Goal: Task Accomplishment & Management: Use online tool/utility

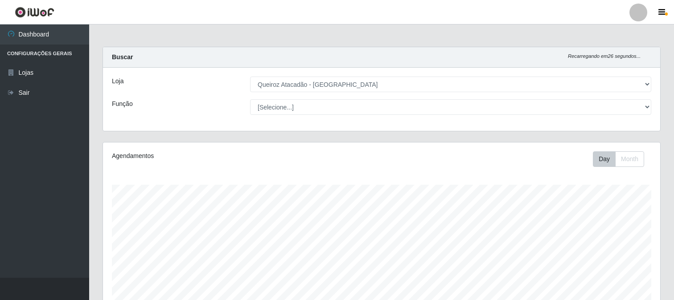
select select "464"
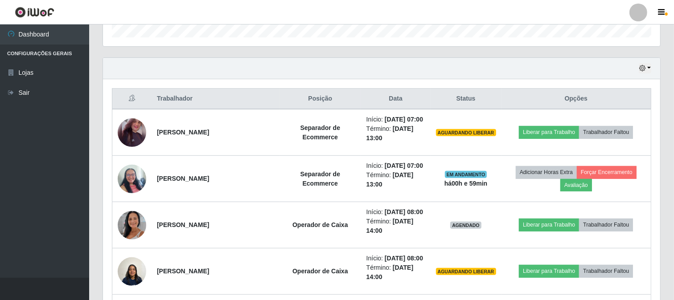
scroll to position [185, 557]
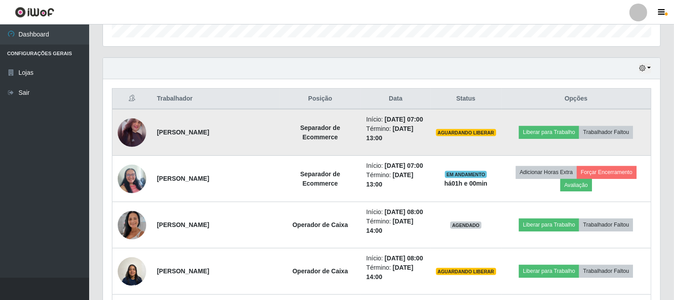
click at [131, 138] on img at bounding box center [132, 133] width 29 height 36
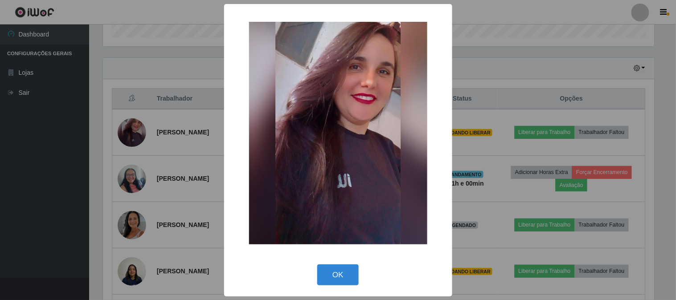
click at [50, 144] on div "× OK Cancel" at bounding box center [338, 150] width 676 height 300
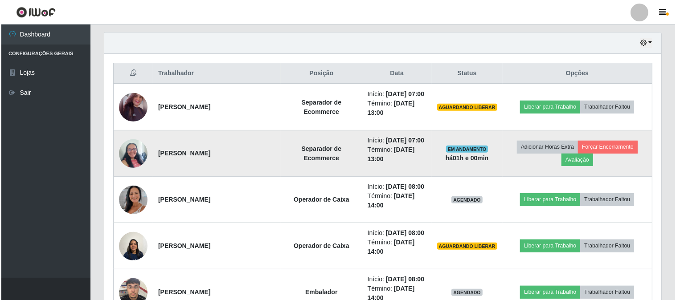
scroll to position [380, 0]
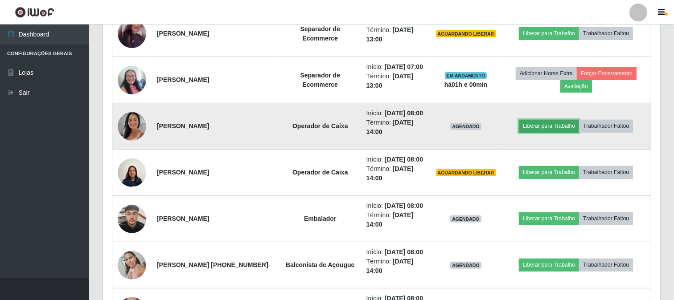
click at [548, 132] on button "Liberar para Trabalho" at bounding box center [549, 126] width 60 height 12
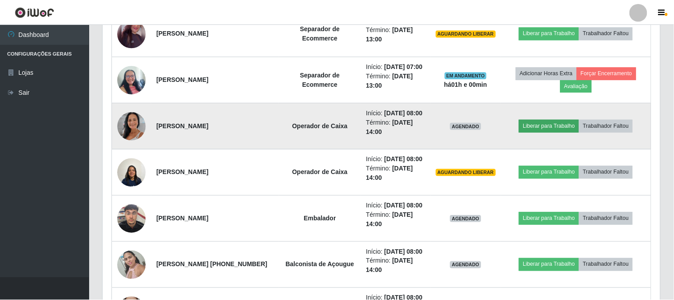
scroll to position [185, 551]
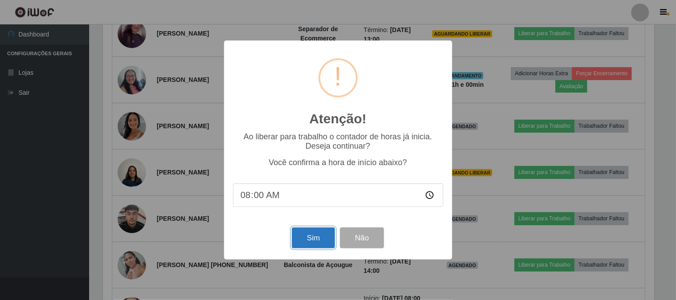
click at [316, 234] on button "Sim" at bounding box center [313, 238] width 43 height 21
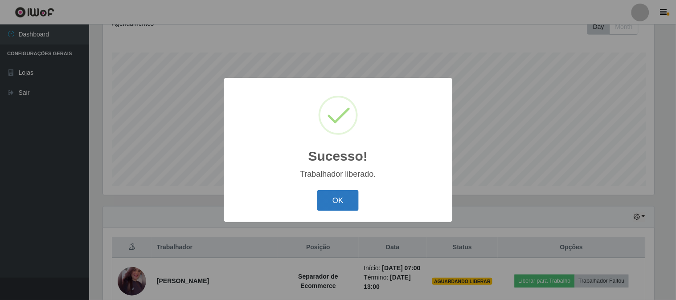
click at [345, 200] on button "OK" at bounding box center [337, 200] width 41 height 21
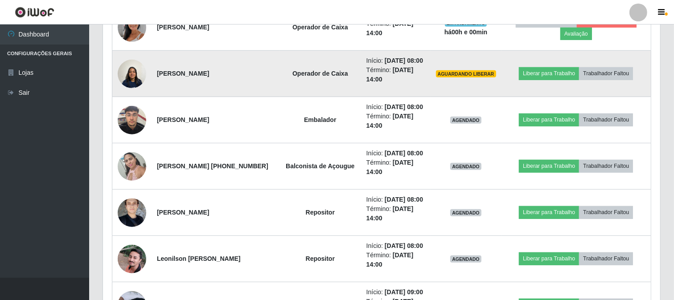
scroll to position [430, 0]
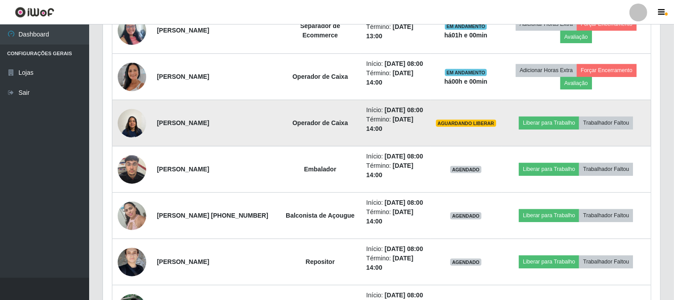
click at [138, 142] on img at bounding box center [132, 123] width 29 height 38
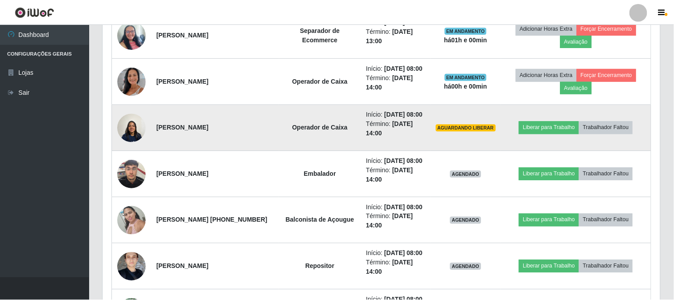
scroll to position [185, 551]
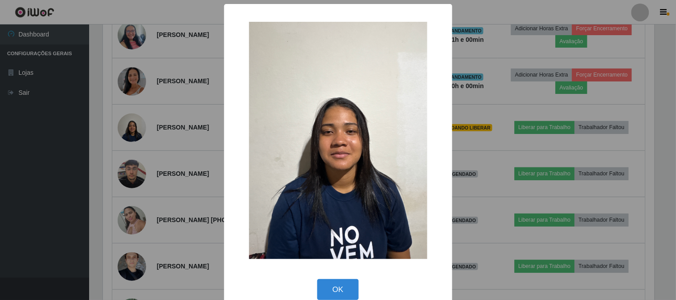
click at [25, 201] on div "× OK Cancel" at bounding box center [338, 150] width 676 height 300
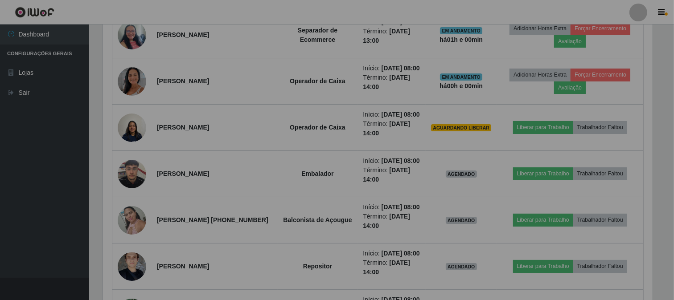
scroll to position [185, 557]
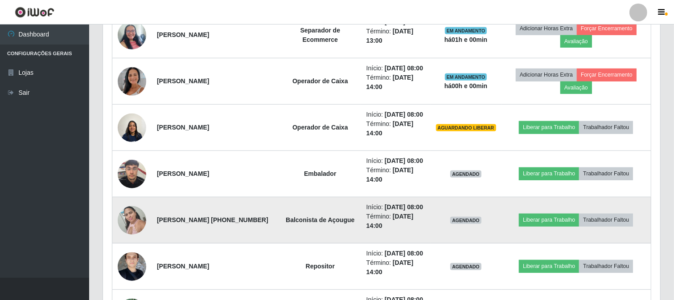
click at [126, 239] on img at bounding box center [132, 220] width 29 height 38
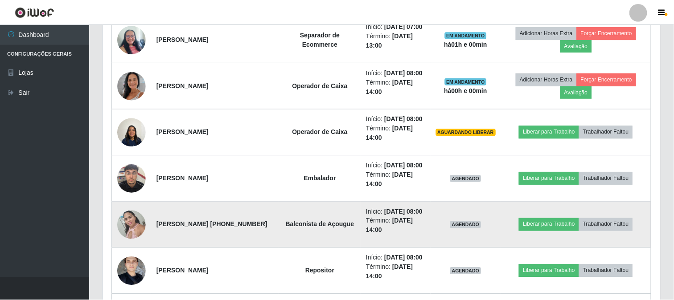
scroll to position [185, 551]
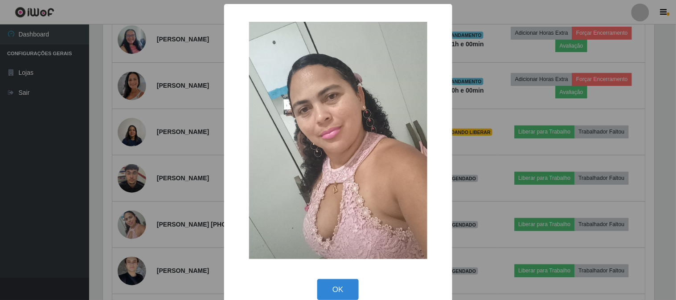
click at [35, 189] on div "× OK Cancel" at bounding box center [338, 150] width 676 height 300
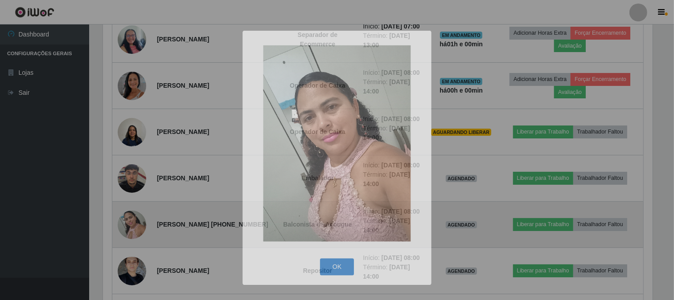
scroll to position [185, 557]
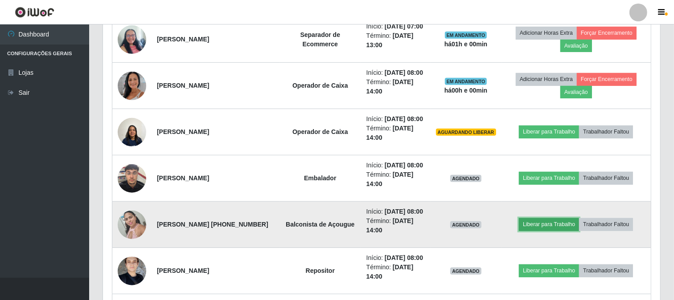
click at [559, 231] on button "Liberar para Trabalho" at bounding box center [549, 224] width 60 height 12
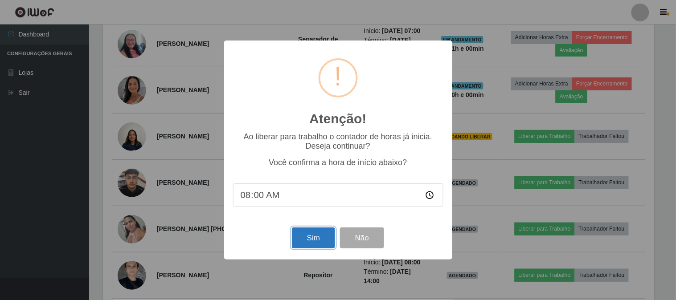
click at [316, 244] on button "Sim" at bounding box center [313, 238] width 43 height 21
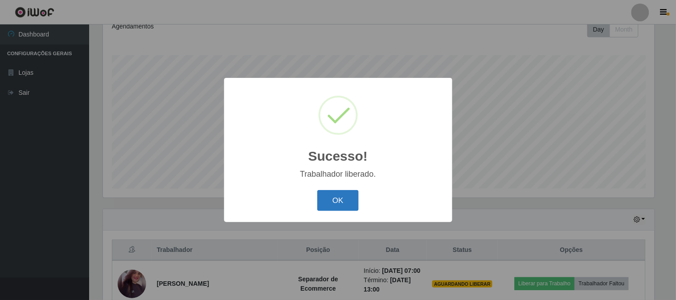
click at [349, 195] on button "OK" at bounding box center [337, 200] width 41 height 21
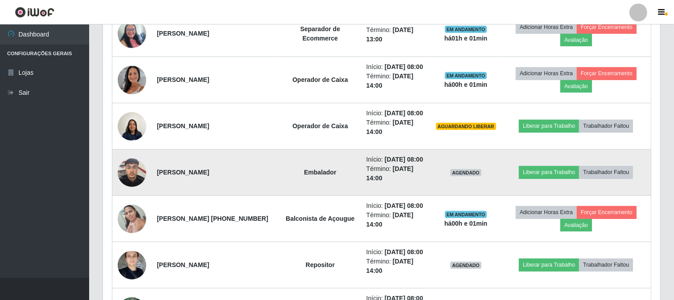
click at [136, 192] on img at bounding box center [132, 173] width 29 height 38
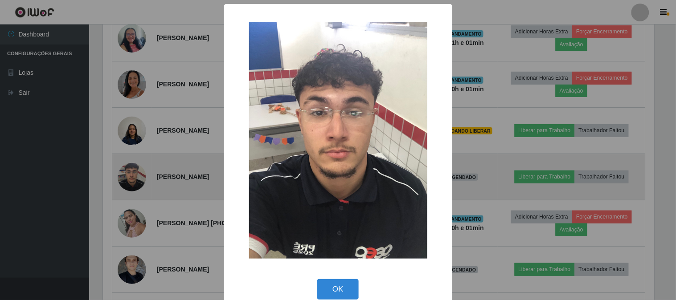
click at [136, 208] on div "× OK Cancel" at bounding box center [338, 150] width 676 height 300
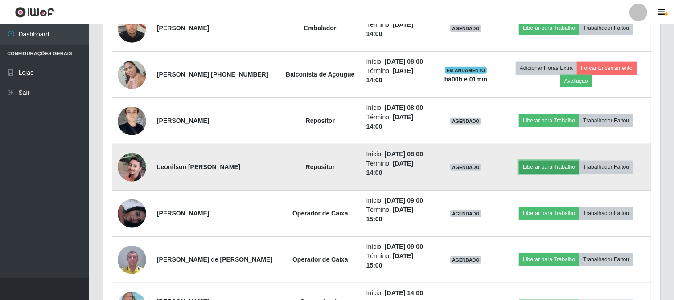
click at [563, 173] on button "Liberar para Trabalho" at bounding box center [549, 167] width 60 height 12
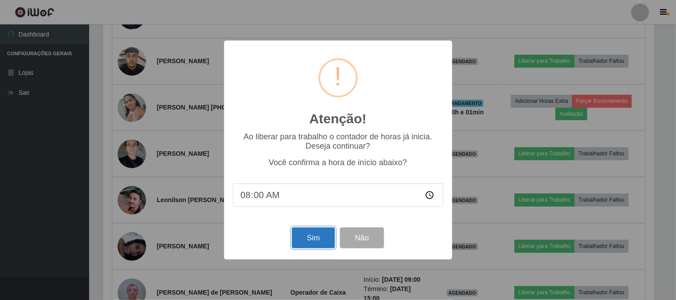
click at [313, 239] on button "Sim" at bounding box center [313, 238] width 43 height 21
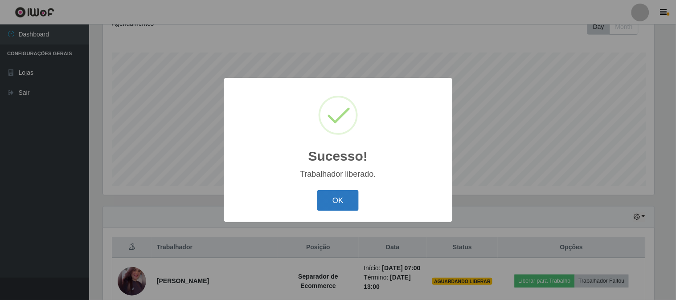
click at [346, 196] on button "OK" at bounding box center [337, 200] width 41 height 21
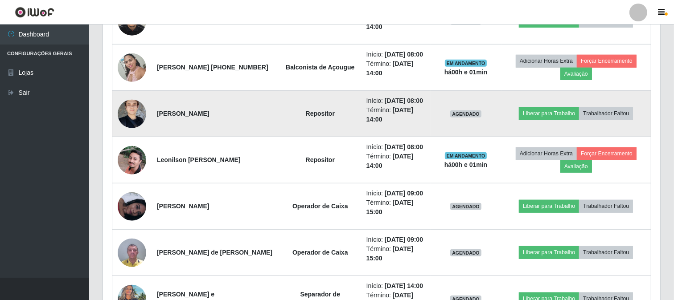
click at [129, 140] on img at bounding box center [132, 114] width 29 height 52
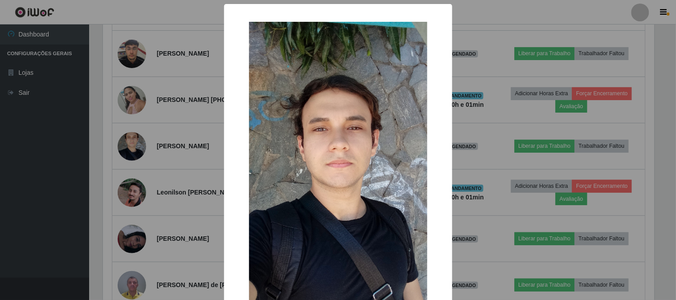
click at [46, 160] on div "× OK Cancel" at bounding box center [338, 150] width 676 height 300
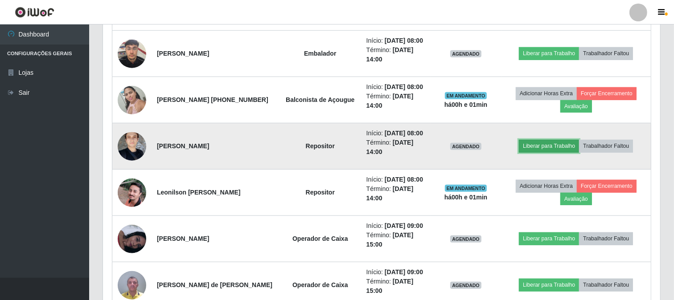
click at [557, 152] on button "Liberar para Trabalho" at bounding box center [549, 146] width 60 height 12
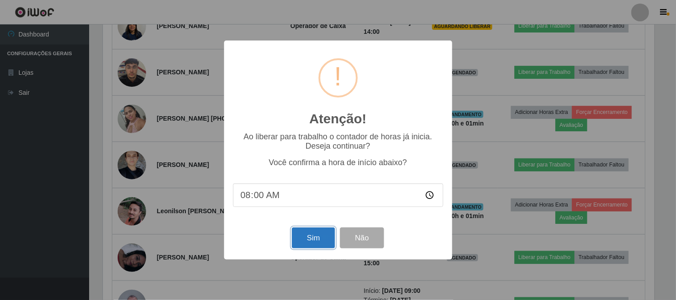
click at [313, 232] on button "Sim" at bounding box center [313, 238] width 43 height 21
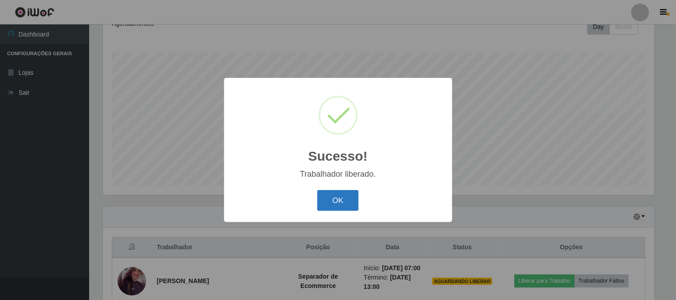
click at [352, 193] on button "OK" at bounding box center [337, 200] width 41 height 21
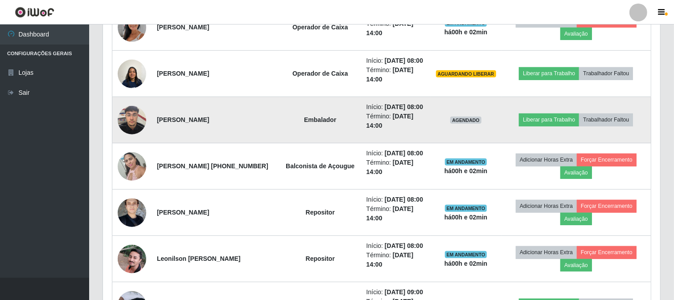
click at [129, 139] on img at bounding box center [132, 120] width 29 height 38
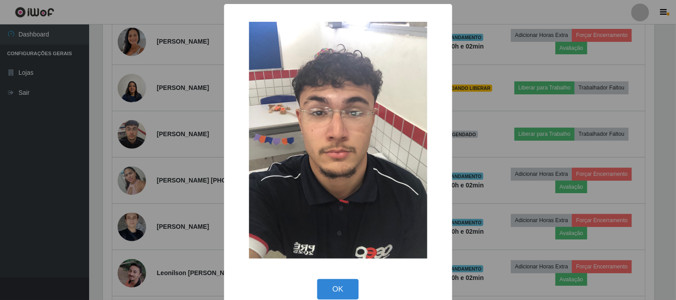
click at [3, 234] on div "× OK Cancel" at bounding box center [338, 150] width 676 height 300
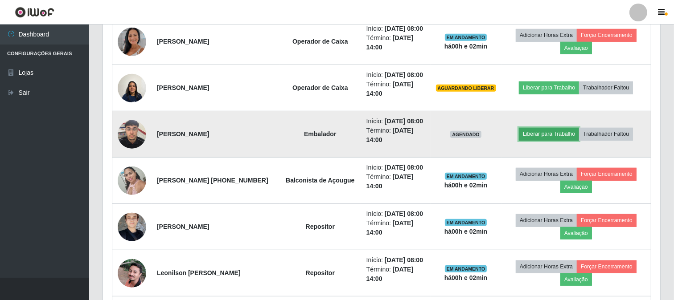
click at [551, 140] on button "Liberar para Trabalho" at bounding box center [549, 134] width 60 height 12
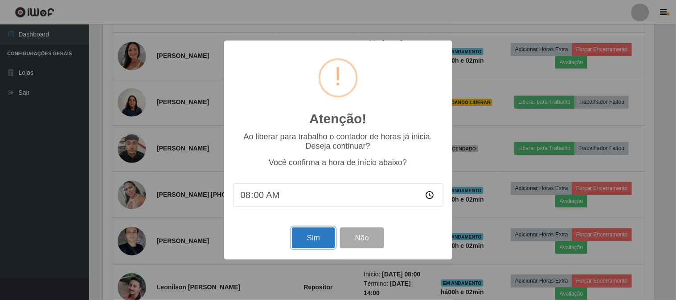
click at [314, 242] on button "Sim" at bounding box center [313, 238] width 43 height 21
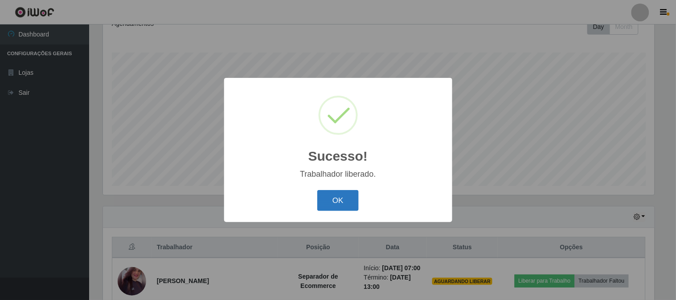
click at [333, 201] on button "OK" at bounding box center [337, 200] width 41 height 21
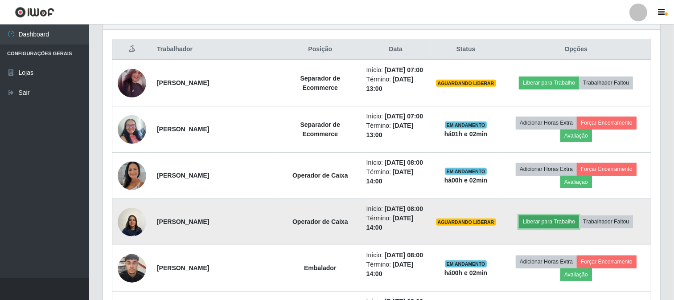
click at [553, 228] on button "Liberar para Trabalho" at bounding box center [549, 222] width 60 height 12
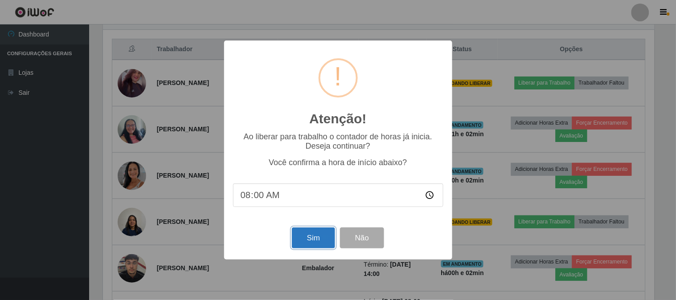
click at [317, 242] on button "Sim" at bounding box center [313, 238] width 43 height 21
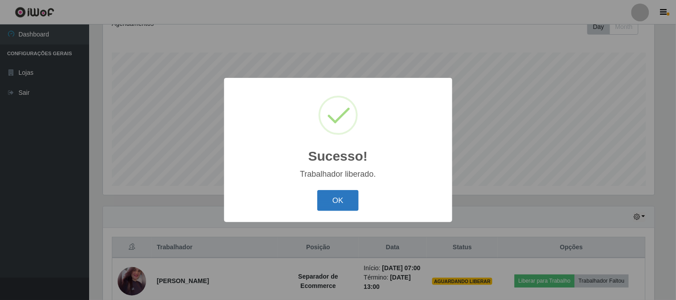
click at [324, 199] on button "OK" at bounding box center [337, 200] width 41 height 21
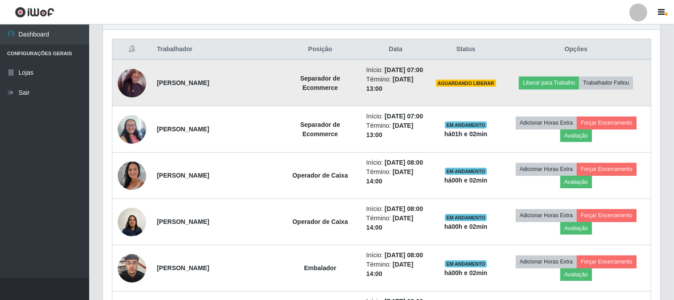
click at [131, 87] on img at bounding box center [132, 84] width 29 height 36
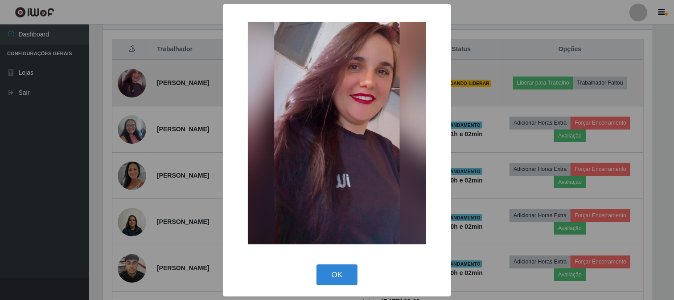
scroll to position [445556, 445189]
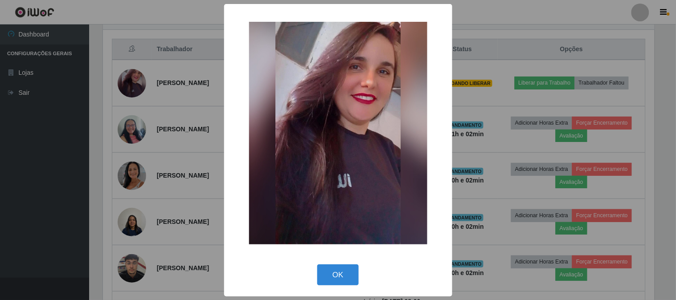
click at [32, 190] on div "× OK Cancel" at bounding box center [338, 150] width 676 height 300
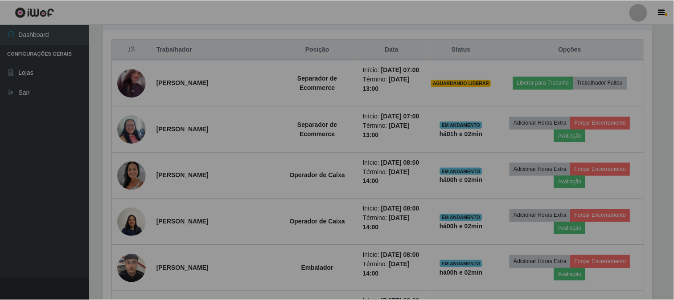
scroll to position [445556, 445184]
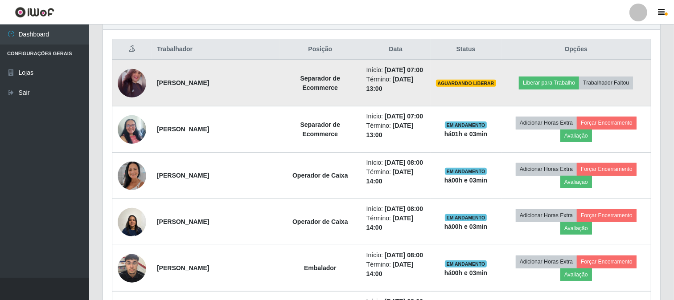
click at [136, 84] on img at bounding box center [132, 84] width 29 height 36
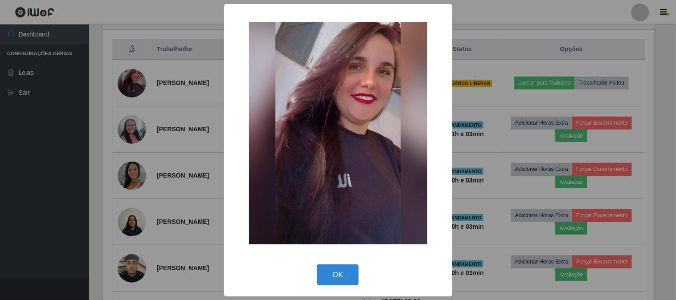
click at [20, 171] on div "× OK Cancel" at bounding box center [338, 150] width 676 height 300
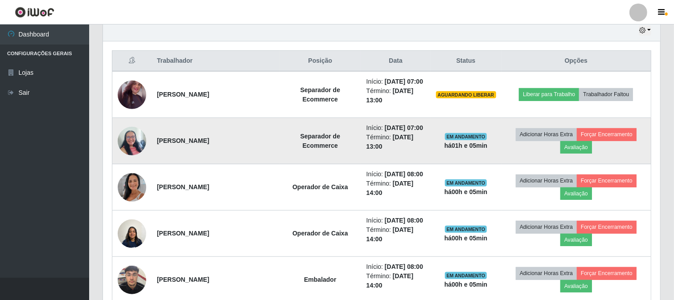
scroll to position [281, 0]
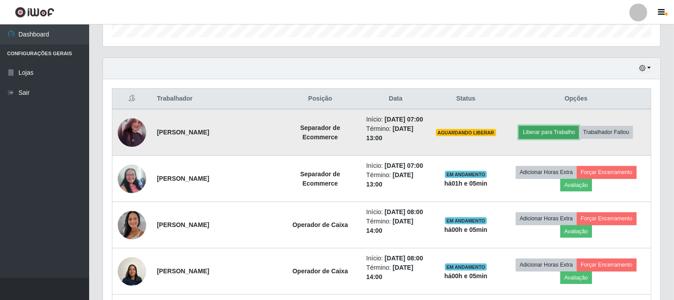
click at [559, 133] on button "Liberar para Trabalho" at bounding box center [549, 132] width 60 height 12
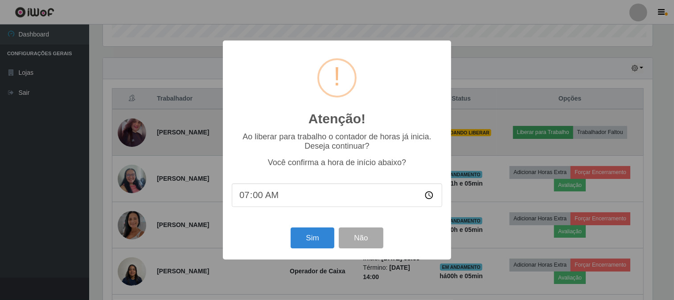
scroll to position [185, 551]
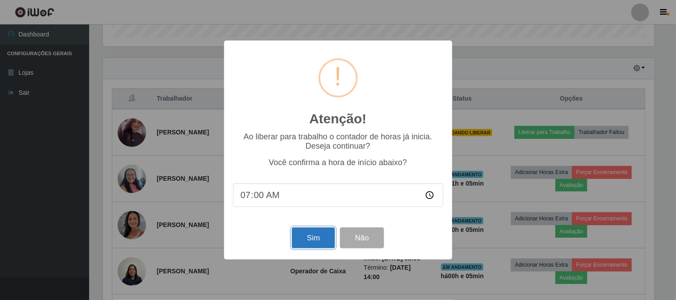
click at [313, 238] on button "Sim" at bounding box center [313, 238] width 43 height 21
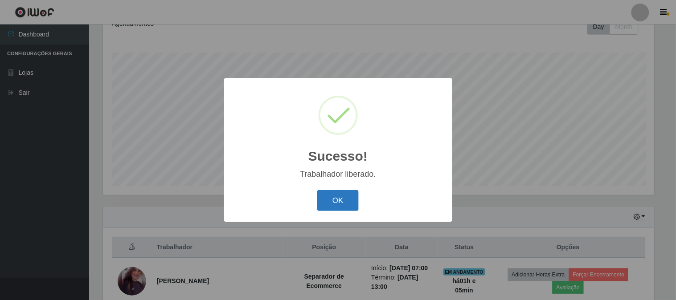
click at [346, 199] on button "OK" at bounding box center [337, 200] width 41 height 21
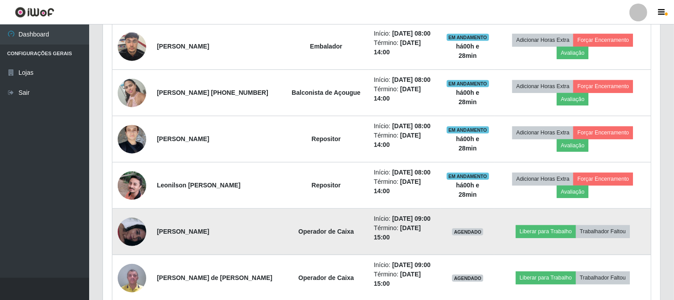
scroll to position [578, 0]
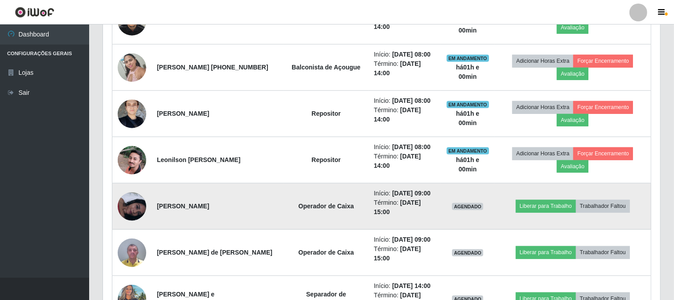
click at [136, 207] on img at bounding box center [132, 207] width 29 height 29
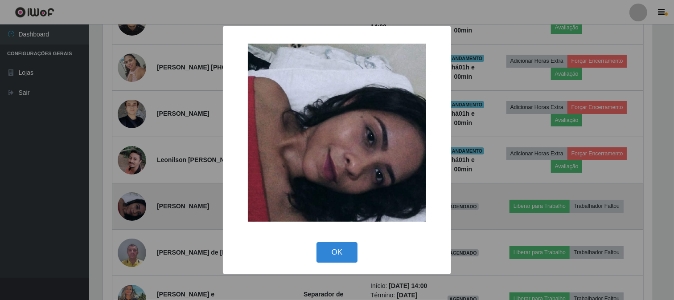
scroll to position [185, 551]
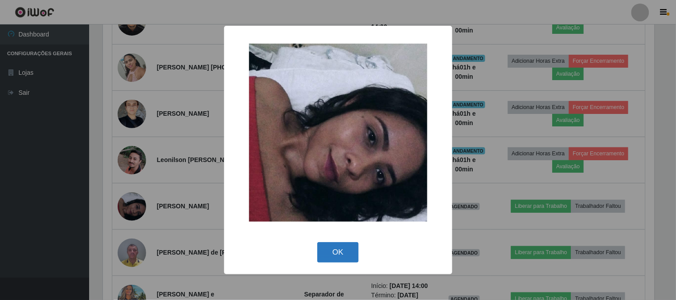
click at [345, 252] on button "OK" at bounding box center [337, 252] width 41 height 21
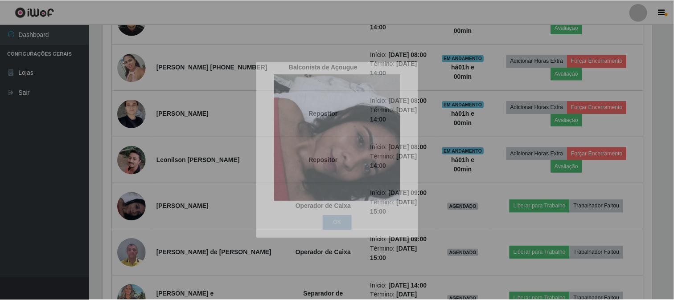
scroll to position [185, 557]
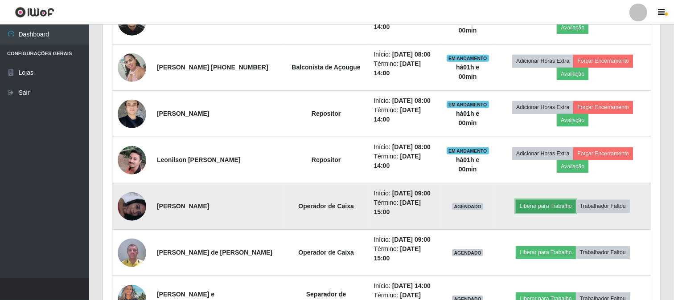
click at [563, 207] on button "Liberar para Trabalho" at bounding box center [546, 206] width 60 height 12
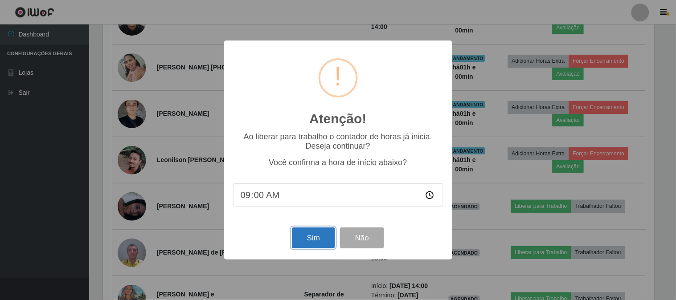
click at [308, 237] on button "Sim" at bounding box center [313, 238] width 43 height 21
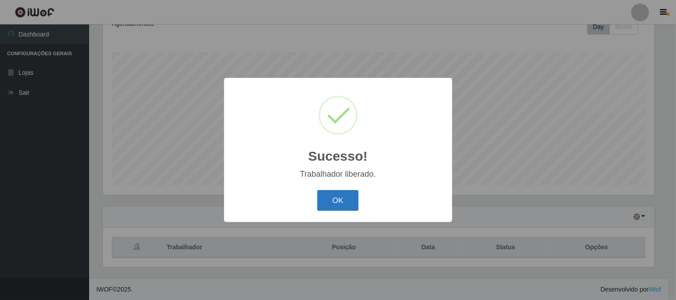
click at [344, 203] on button "OK" at bounding box center [337, 200] width 41 height 21
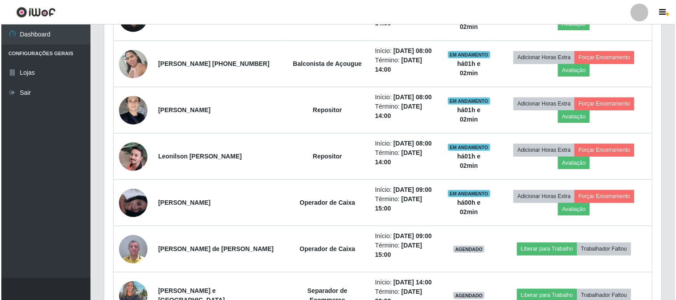
scroll to position [628, 0]
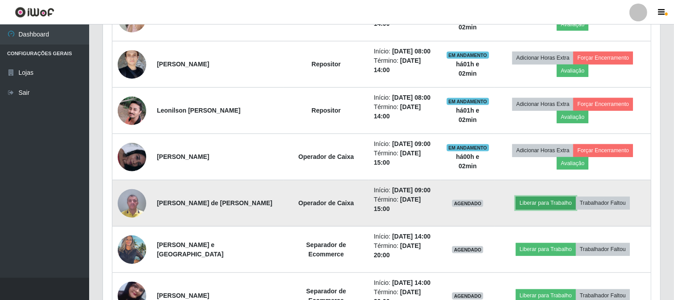
click at [550, 201] on button "Liberar para Trabalho" at bounding box center [546, 203] width 60 height 12
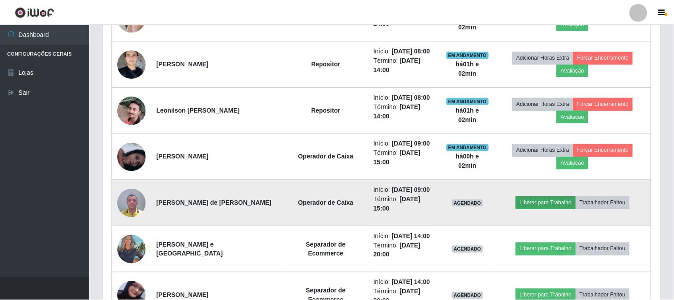
scroll to position [185, 551]
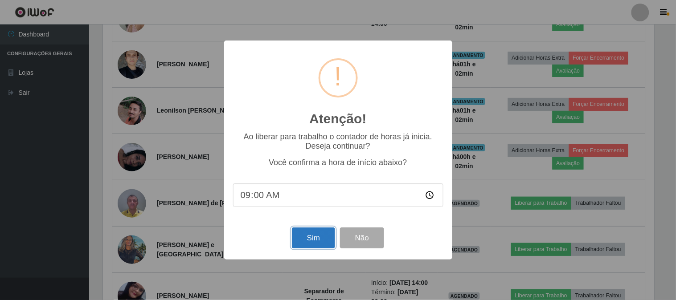
click at [318, 239] on button "Sim" at bounding box center [313, 238] width 43 height 21
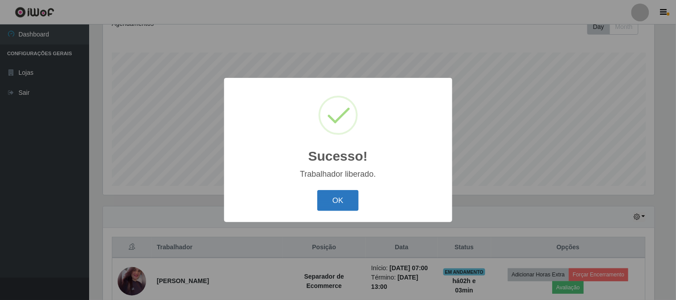
click at [341, 205] on button "OK" at bounding box center [337, 200] width 41 height 21
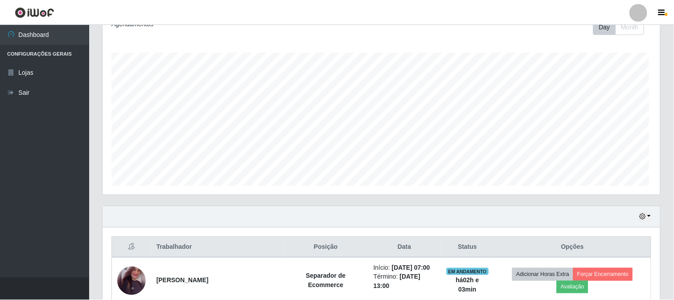
scroll to position [185, 557]
